Goal: Transaction & Acquisition: Obtain resource

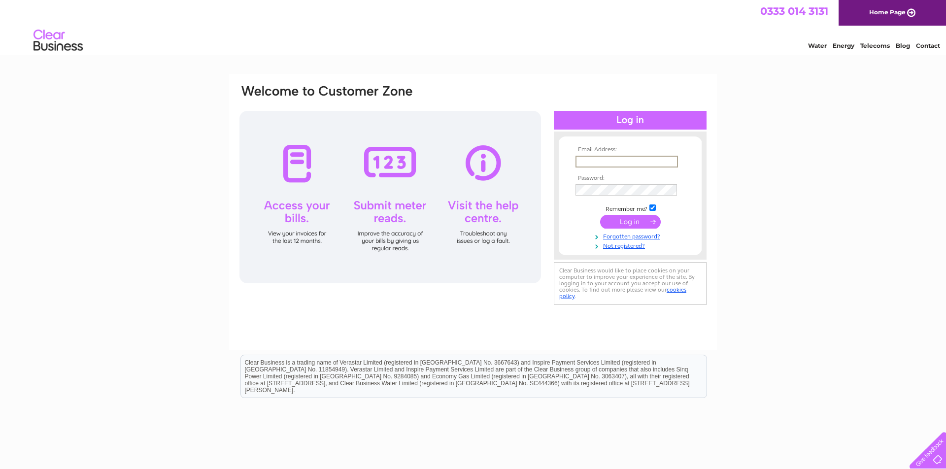
type input "david@tictocfamily.com"
click at [630, 221] on input "submit" at bounding box center [630, 221] width 61 height 14
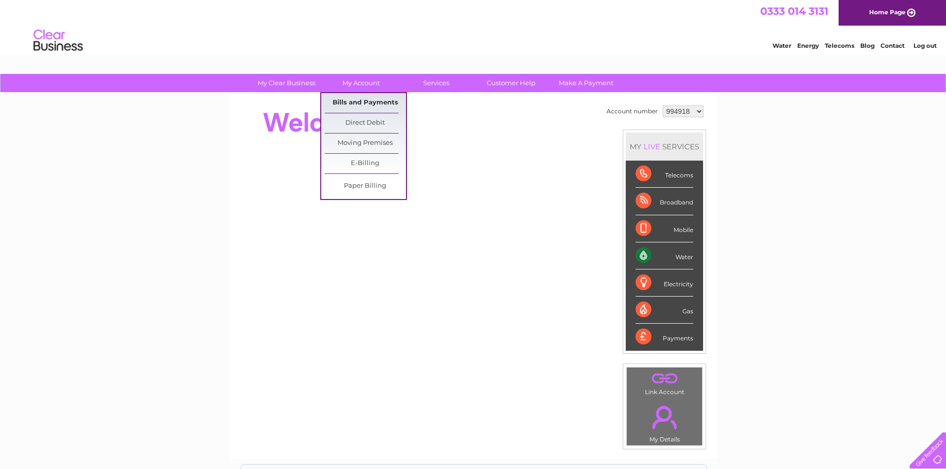
click at [372, 99] on link "Bills and Payments" at bounding box center [365, 103] width 81 height 20
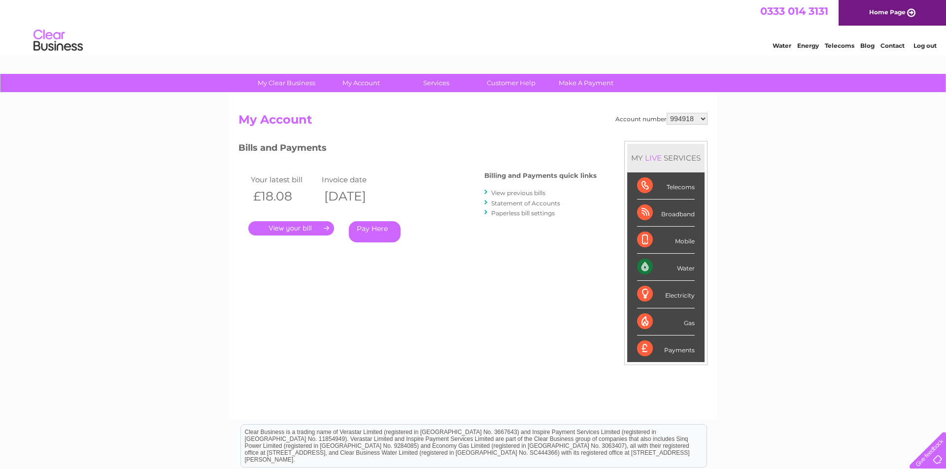
click at [323, 226] on link "." at bounding box center [291, 228] width 86 height 14
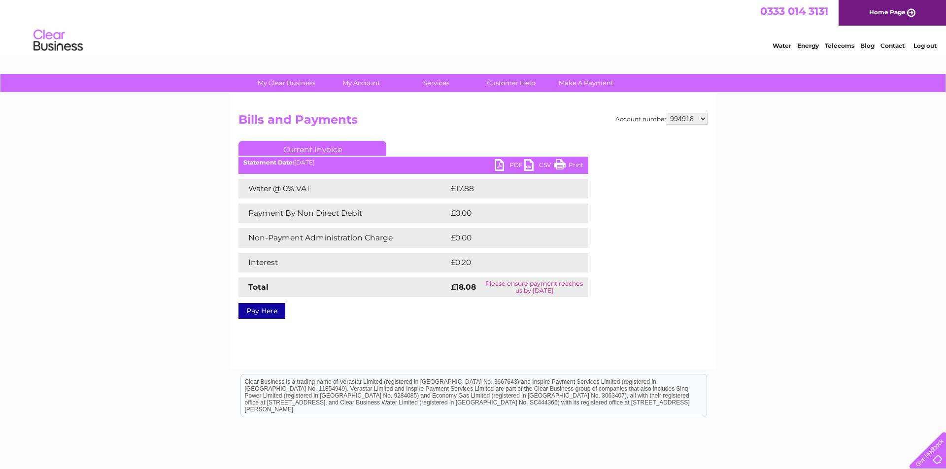
click at [911, 345] on div "My Clear Business Login Details My Details My Preferences Link Account My Accou…" at bounding box center [473, 305] width 946 height 463
click at [499, 165] on link "PDF" at bounding box center [509, 166] width 30 height 14
select select "1107189"
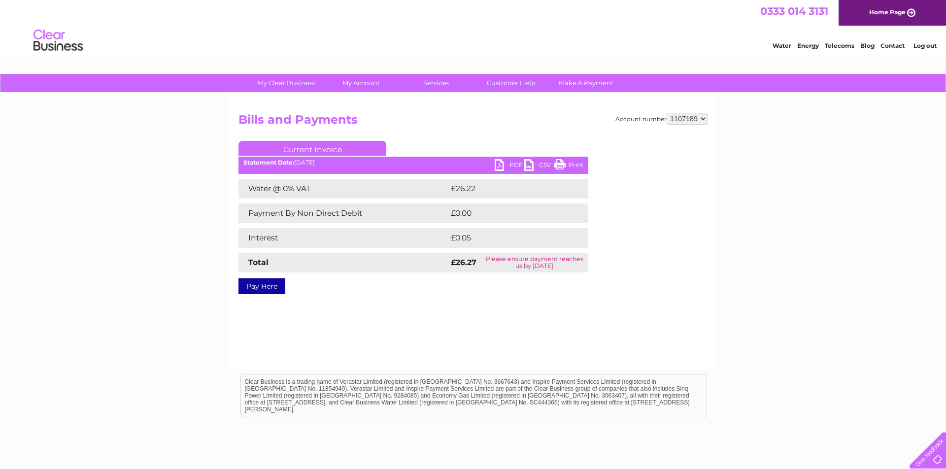
select select "1118881"
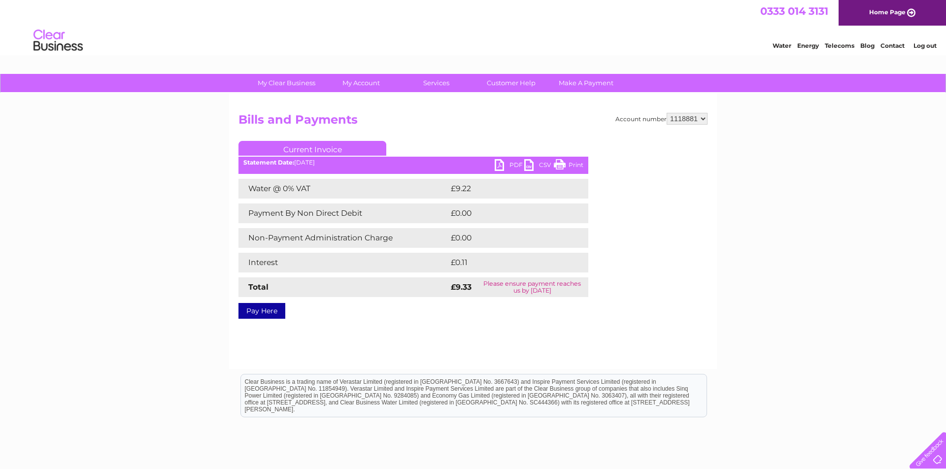
click at [503, 160] on link "PDF" at bounding box center [509, 166] width 30 height 14
click at [501, 165] on link "PDF" at bounding box center [509, 166] width 30 height 14
drag, startPoint x: 503, startPoint y: 164, endPoint x: 894, endPoint y: 99, distance: 396.7
click at [765, 307] on div "My Clear Business Login Details My Details My Preferences Link Account My Accou…" at bounding box center [473, 305] width 946 height 463
select select "994918"
